Goal: Transaction & Acquisition: Purchase product/service

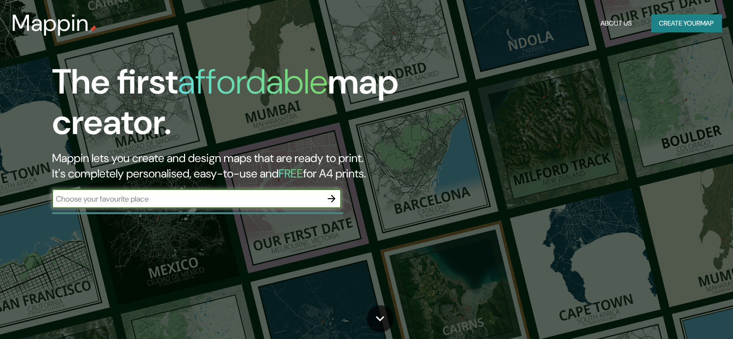
click at [202, 196] on input "text" at bounding box center [187, 198] width 270 height 11
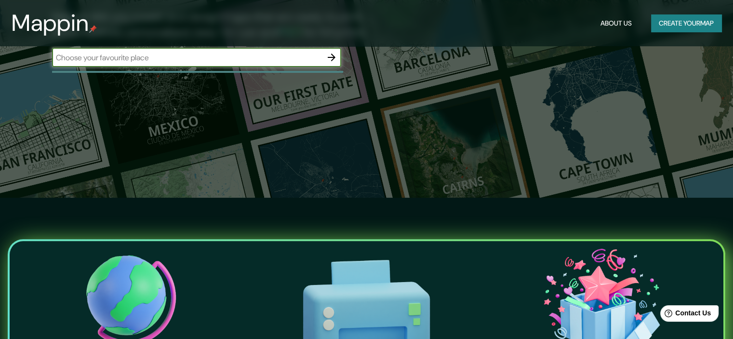
scroll to position [145, 0]
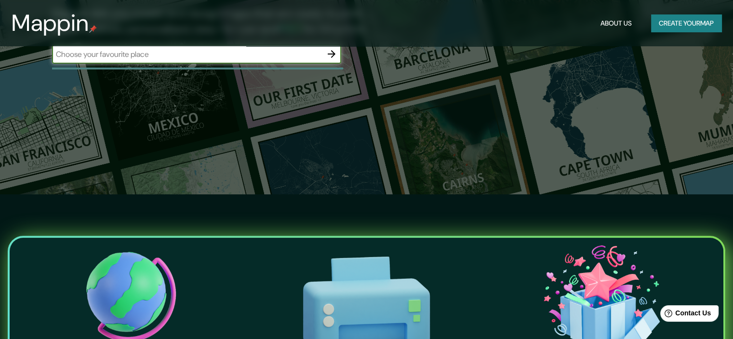
click at [701, 23] on button "Create your map" at bounding box center [686, 23] width 70 height 18
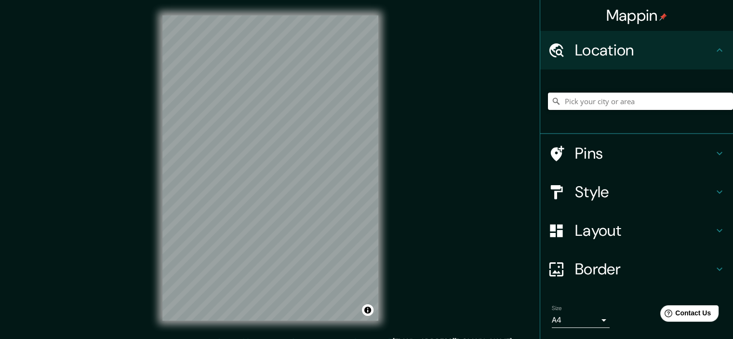
click at [575, 98] on input "Pick your city or area" at bounding box center [640, 101] width 185 height 17
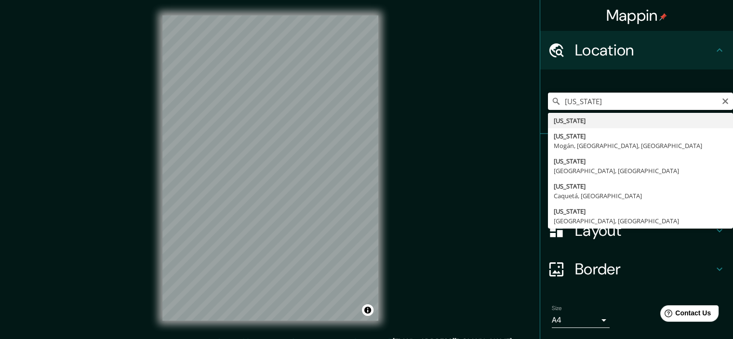
click at [617, 102] on input "[US_STATE]" at bounding box center [640, 101] width 185 height 17
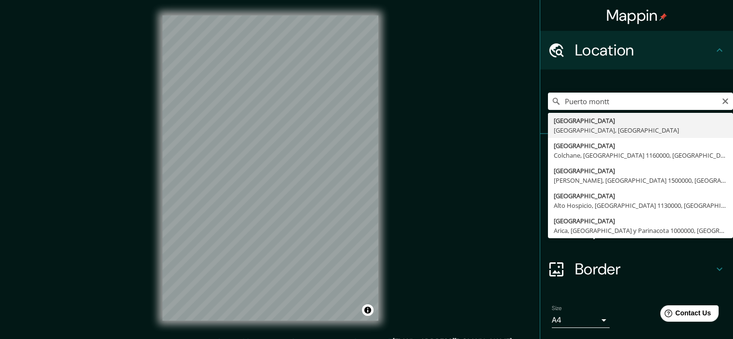
type input "[GEOGRAPHIC_DATA], [GEOGRAPHIC_DATA], [GEOGRAPHIC_DATA]"
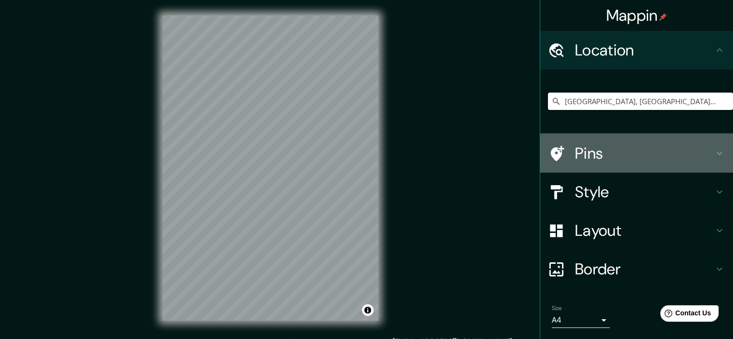
click at [714, 148] on icon at bounding box center [720, 153] width 12 height 12
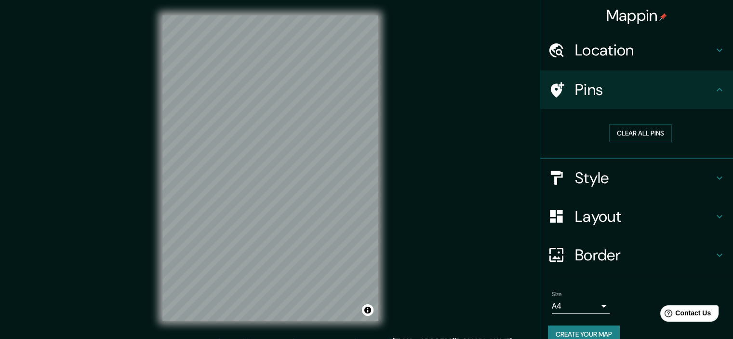
click at [714, 87] on icon at bounding box center [720, 90] width 12 height 12
click at [714, 174] on icon at bounding box center [720, 178] width 12 height 12
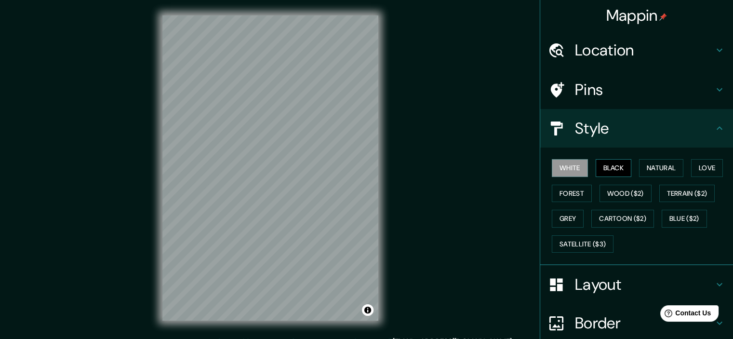
click at [618, 169] on button "Black" at bounding box center [614, 168] width 36 height 18
click at [650, 161] on button "Natural" at bounding box center [661, 168] width 44 height 18
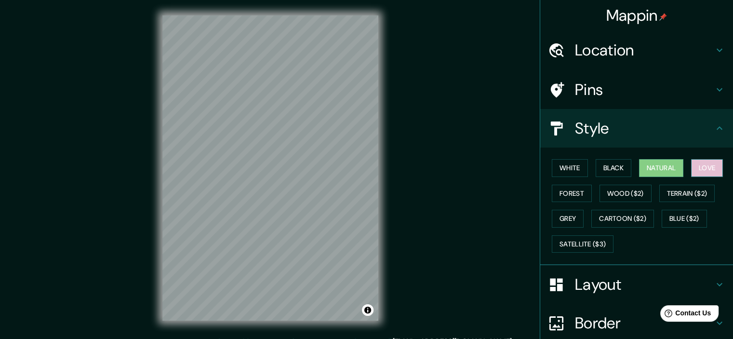
click at [705, 165] on button "Love" at bounding box center [707, 168] width 32 height 18
click at [581, 193] on button "Forest" at bounding box center [572, 194] width 40 height 18
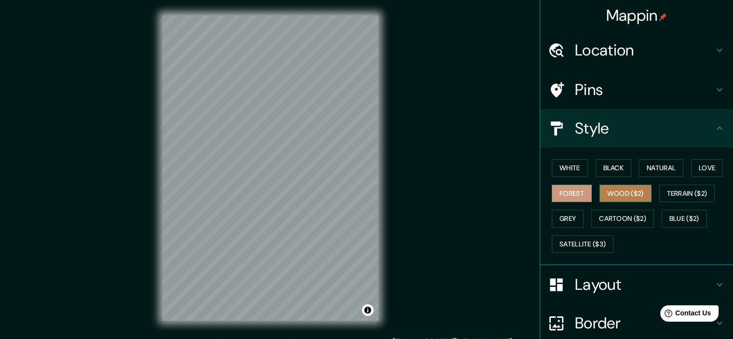
click at [610, 189] on button "Wood ($2)" at bounding box center [625, 194] width 52 height 18
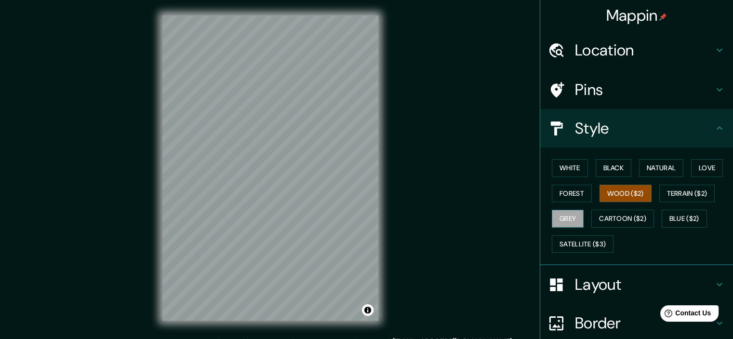
click at [565, 217] on button "Grey" at bounding box center [568, 219] width 32 height 18
click at [609, 160] on button "Black" at bounding box center [614, 168] width 36 height 18
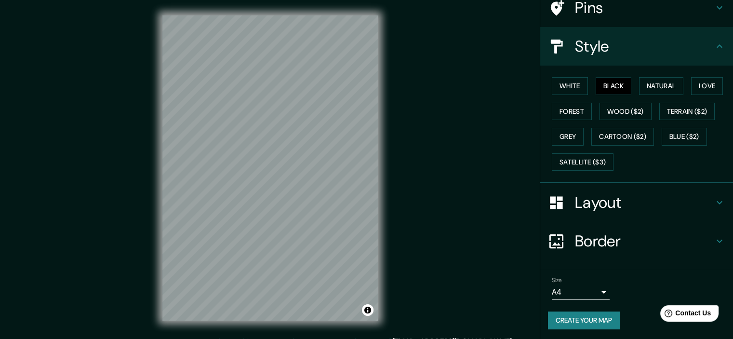
click at [695, 196] on h4 "Layout" at bounding box center [644, 202] width 139 height 19
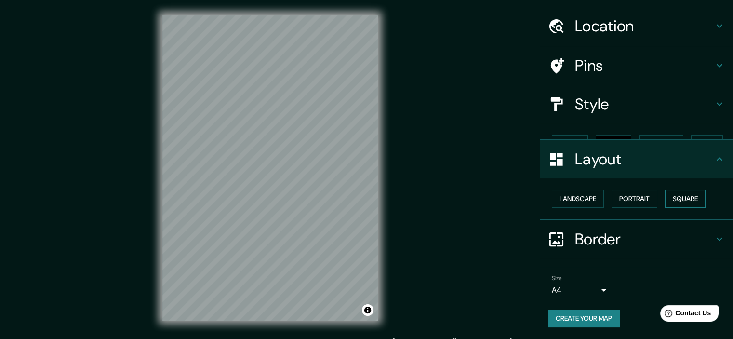
scroll to position [7, 0]
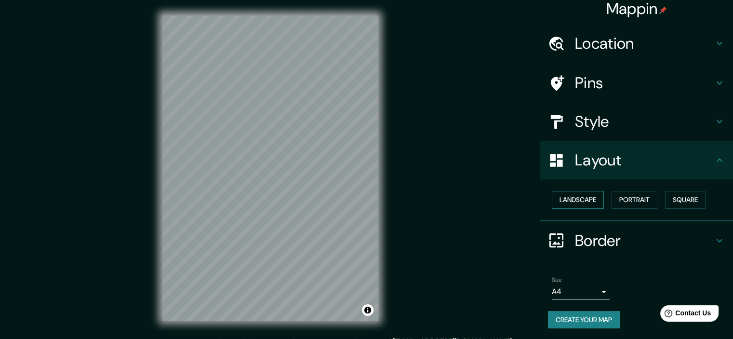
click at [571, 206] on button "Landscape" at bounding box center [578, 200] width 52 height 18
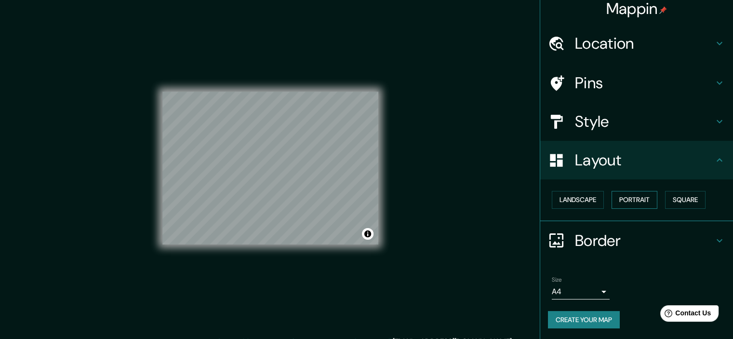
click at [624, 202] on button "Portrait" at bounding box center [635, 200] width 46 height 18
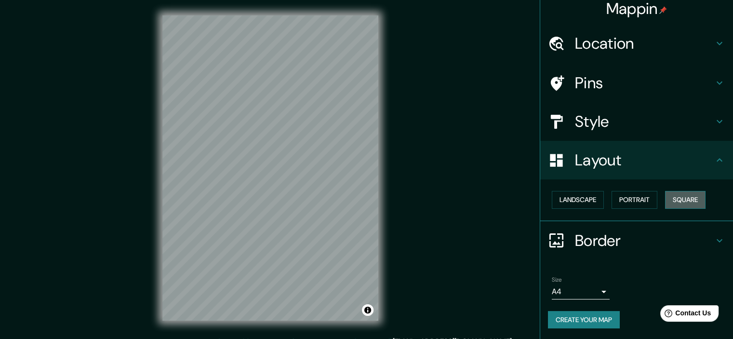
click at [669, 199] on button "Square" at bounding box center [685, 200] width 40 height 18
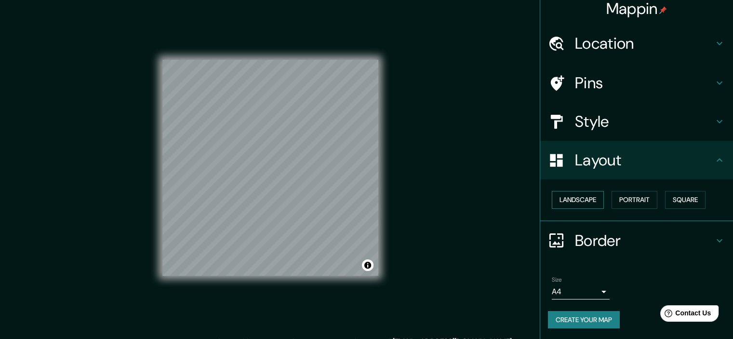
click at [582, 204] on button "Landscape" at bounding box center [578, 200] width 52 height 18
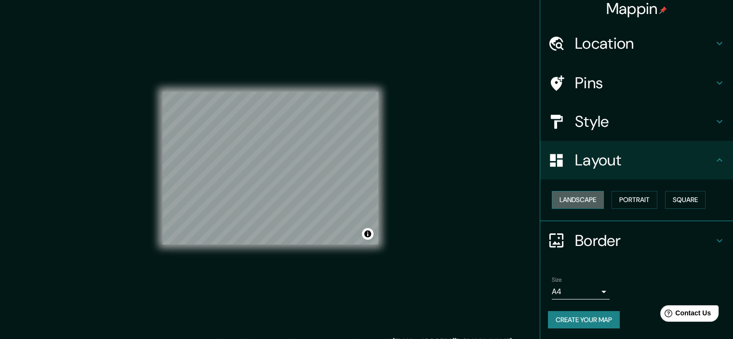
click at [596, 205] on button "Landscape" at bounding box center [578, 200] width 52 height 18
click at [646, 201] on button "Portrait" at bounding box center [635, 200] width 46 height 18
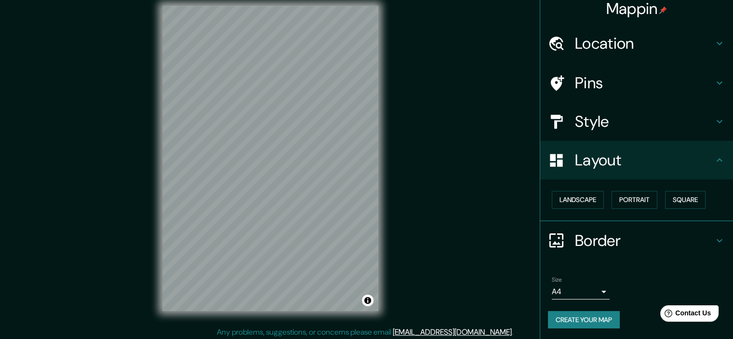
scroll to position [12, 0]
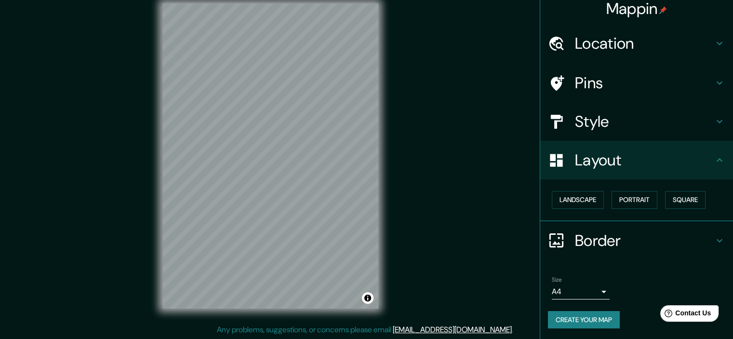
click at [590, 296] on body "Mappin Location [GEOGRAPHIC_DATA], [GEOGRAPHIC_DATA], [GEOGRAPHIC_DATA] Pins St…" at bounding box center [366, 157] width 733 height 339
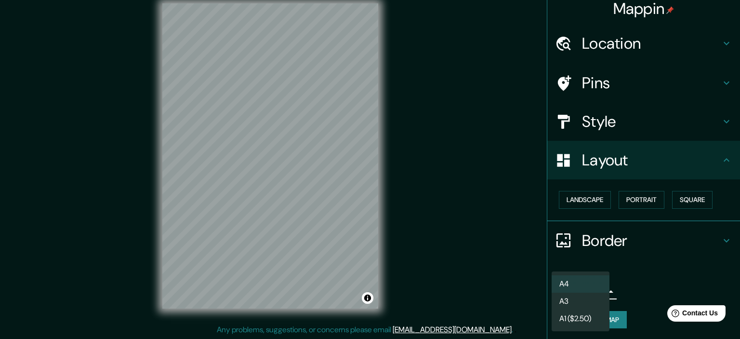
click at [648, 275] on div at bounding box center [370, 169] width 740 height 339
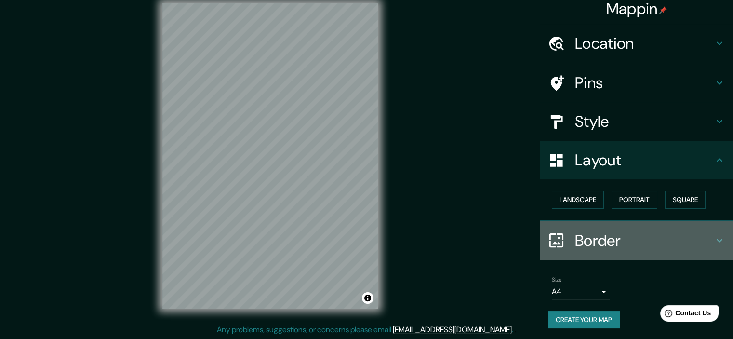
click at [694, 242] on h4 "Border" at bounding box center [644, 240] width 139 height 19
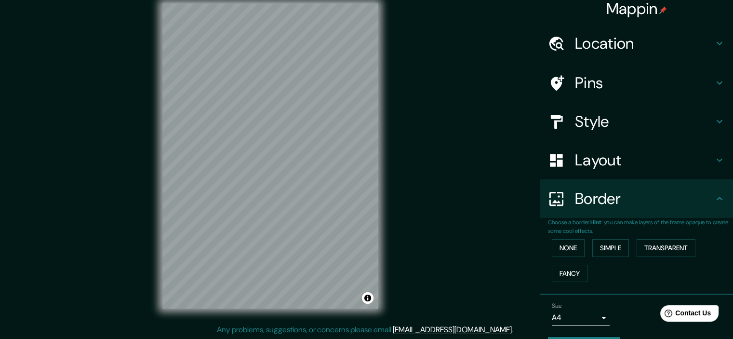
scroll to position [33, 0]
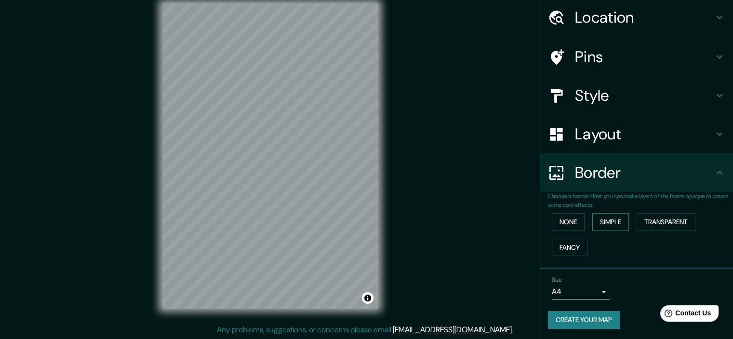
click at [602, 219] on button "Simple" at bounding box center [610, 222] width 37 height 18
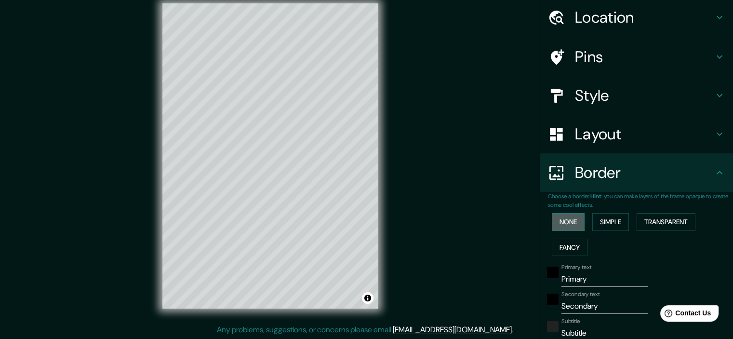
click at [568, 221] on button "None" at bounding box center [568, 222] width 33 height 18
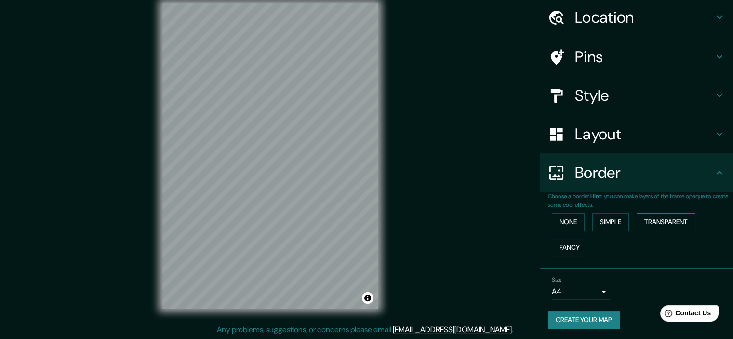
click at [655, 223] on button "Transparent" at bounding box center [666, 222] width 59 height 18
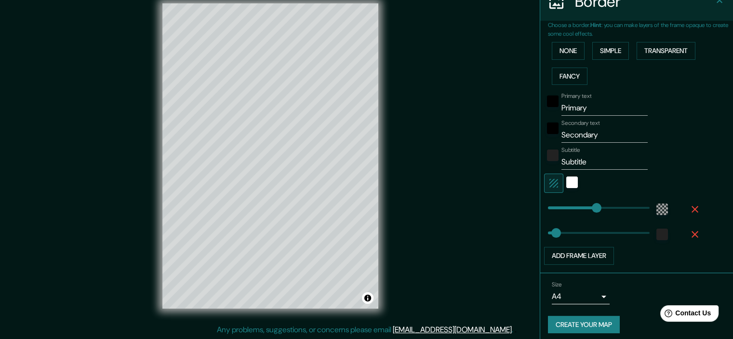
scroll to position [208, 0]
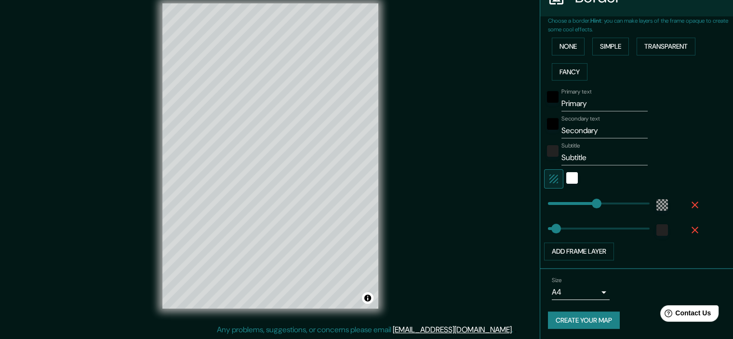
type input "215"
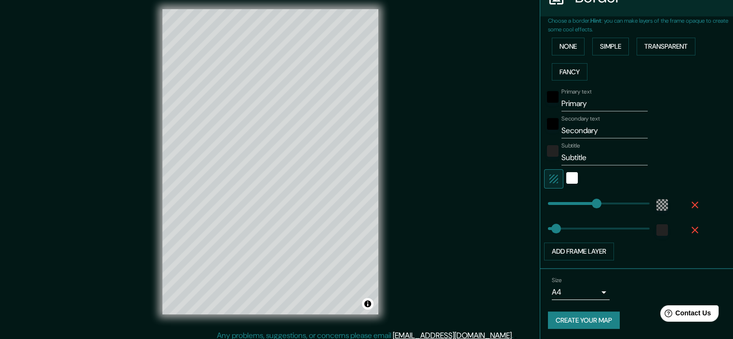
scroll to position [12, 0]
